Goal: Task Accomplishment & Management: Manage account settings

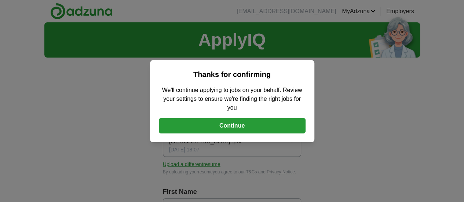
click at [247, 127] on button "Continue" at bounding box center [232, 125] width 147 height 15
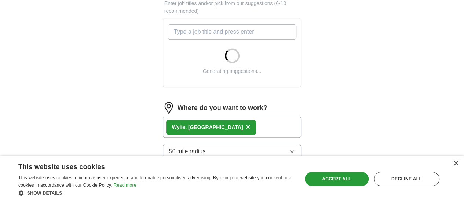
scroll to position [278, 0]
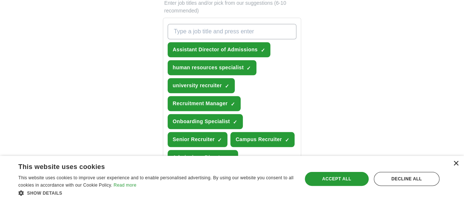
click at [456, 164] on div "×" at bounding box center [456, 164] width 6 height 6
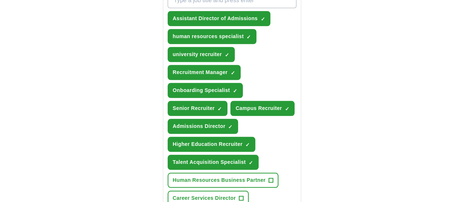
scroll to position [309, 0]
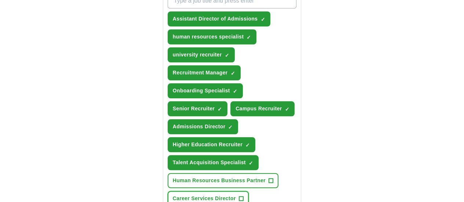
click at [226, 191] on button "Career Services Director +" at bounding box center [208, 198] width 81 height 15
click at [269, 178] on span "+" at bounding box center [271, 181] width 4 height 6
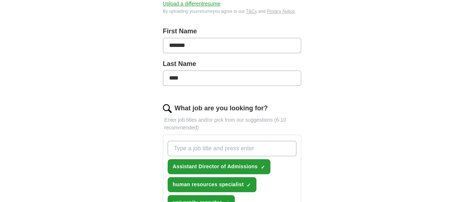
scroll to position [160, 0]
click at [278, 141] on input "What job are you looking for?" at bounding box center [232, 148] width 129 height 15
type input "employee experience"
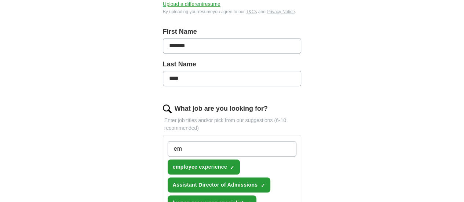
type input "e"
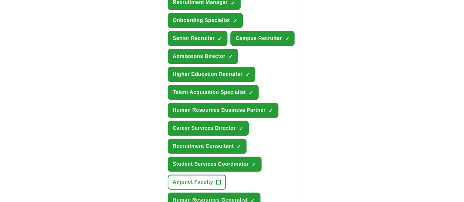
scroll to position [399, 0]
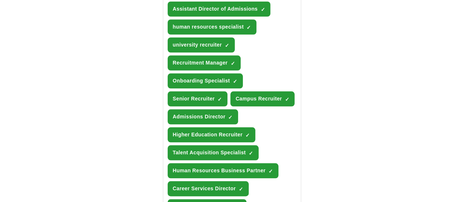
scroll to position [324, 0]
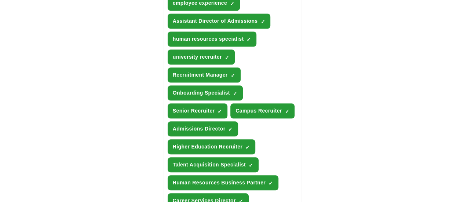
click at [0, 0] on span "×" at bounding box center [0, 0] width 0 height 0
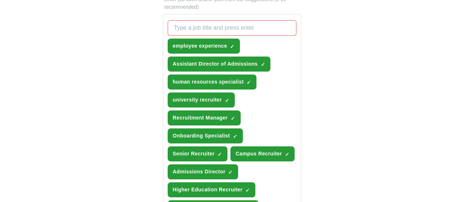
scroll to position [281, 0]
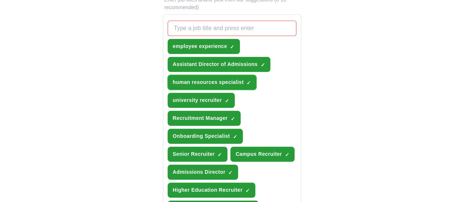
click at [0, 0] on span "×" at bounding box center [0, 0] width 0 height 0
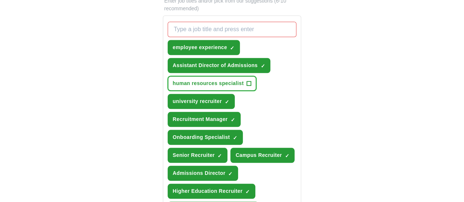
scroll to position [278, 0]
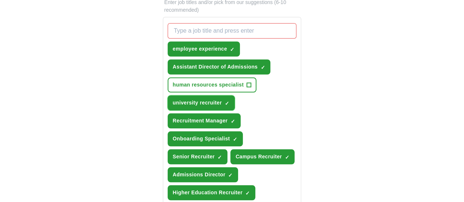
click at [235, 95] on button "university recruiter ✓ ×" at bounding box center [201, 102] width 67 height 15
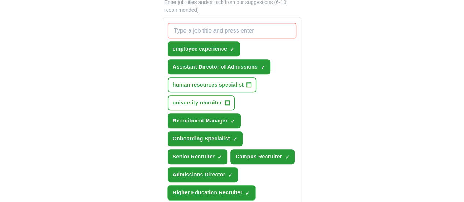
click at [0, 0] on span "×" at bounding box center [0, 0] width 0 height 0
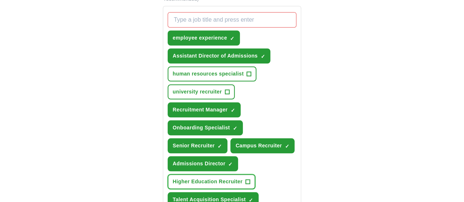
scroll to position [291, 0]
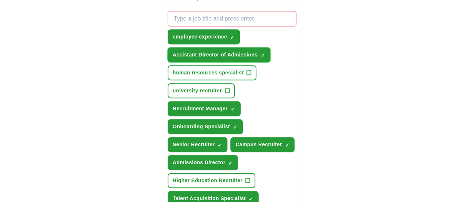
click at [0, 0] on span "×" at bounding box center [0, 0] width 0 height 0
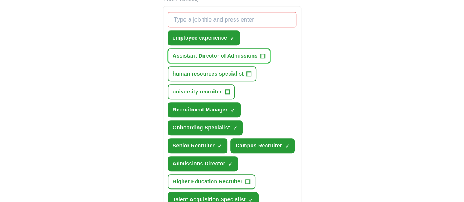
scroll to position [290, 0]
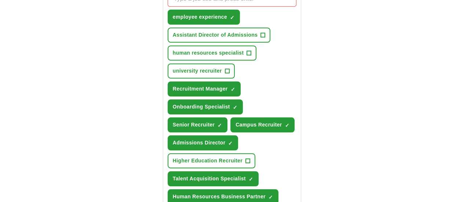
scroll to position [311, 0]
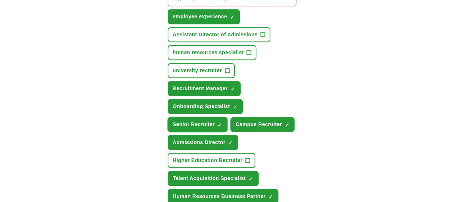
click at [0, 0] on span "×" at bounding box center [0, 0] width 0 height 0
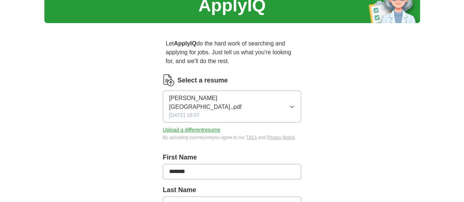
scroll to position [34, 0]
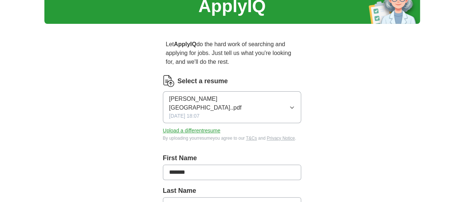
click at [169, 127] on button "Upload a different resume" at bounding box center [192, 131] width 58 height 8
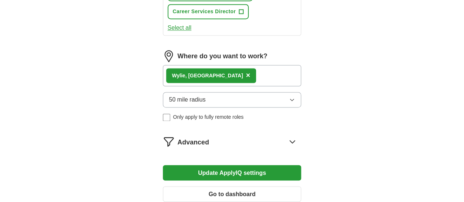
scroll to position [554, 0]
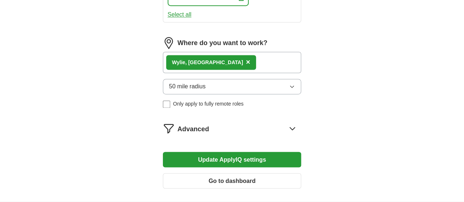
click at [302, 152] on button "Update ApplyIQ settings" at bounding box center [232, 159] width 139 height 15
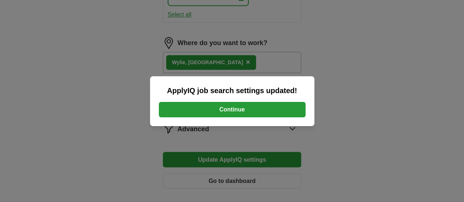
click at [264, 103] on button "Continue" at bounding box center [232, 109] width 147 height 15
